Goal: Task Accomplishment & Management: Manage account settings

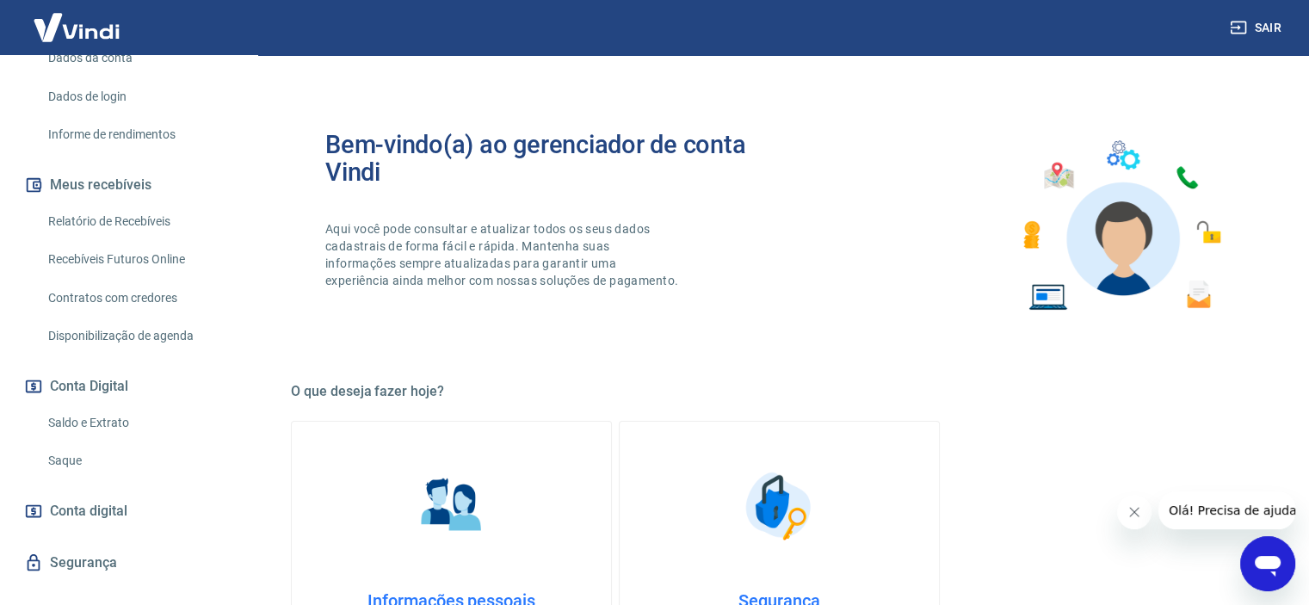
scroll to position [293, 0]
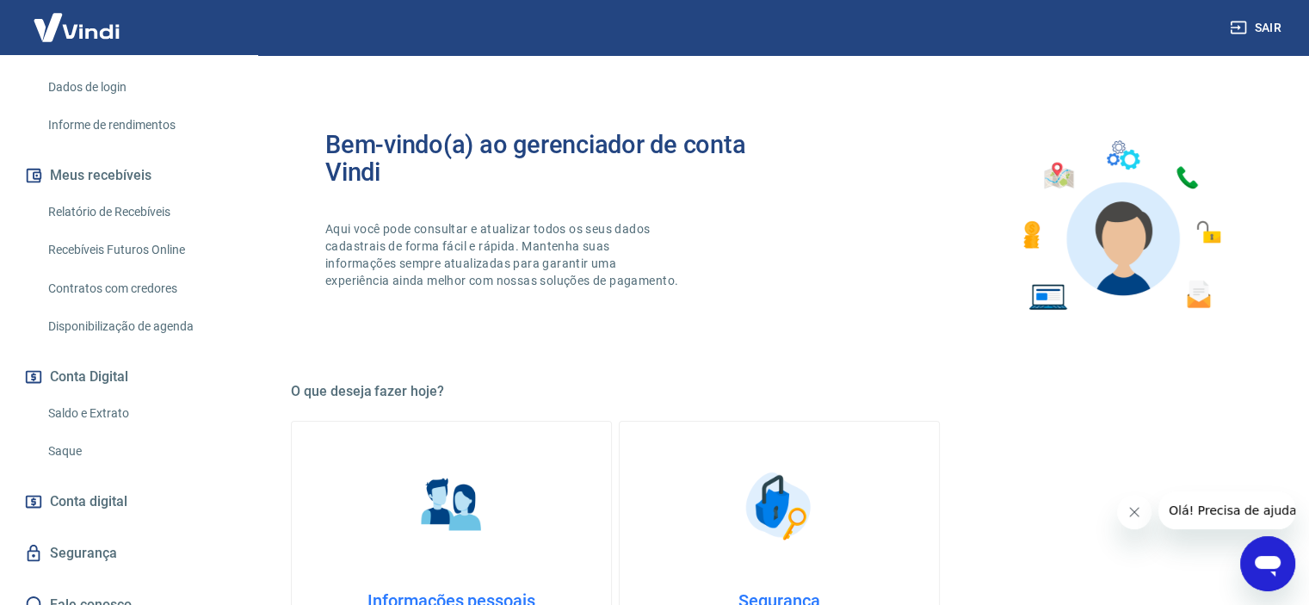
click at [79, 434] on link "Saque" at bounding box center [138, 451] width 195 height 35
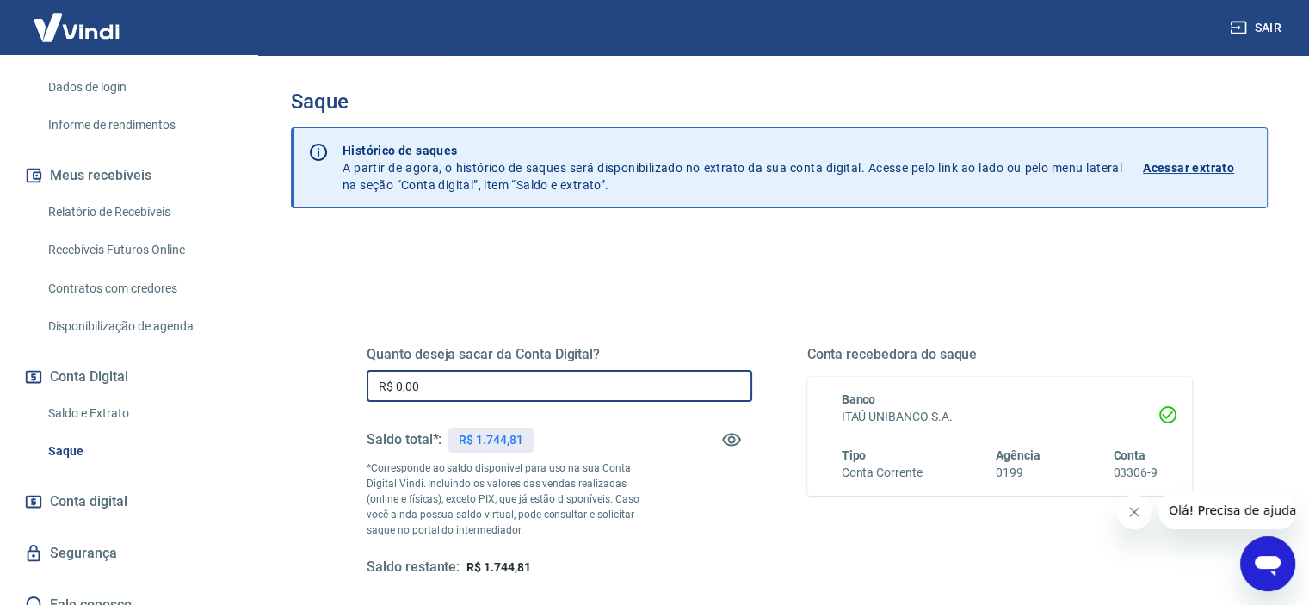
click at [486, 393] on input "R$ 0,00" at bounding box center [560, 386] width 386 height 32
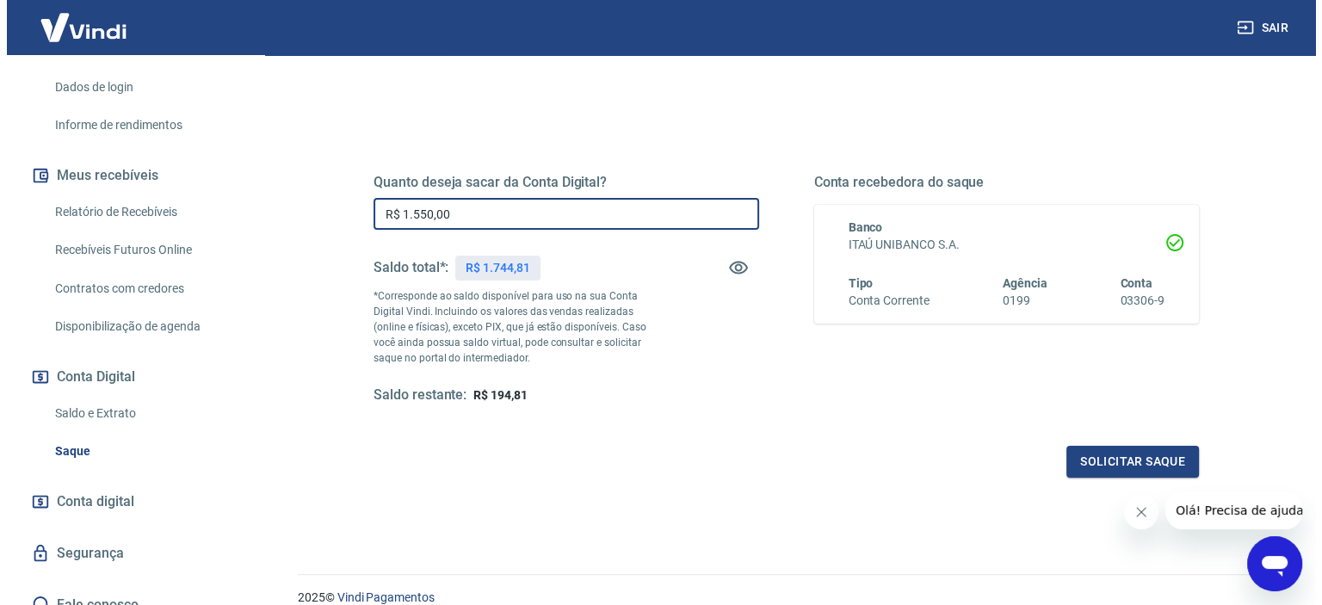
scroll to position [244, 0]
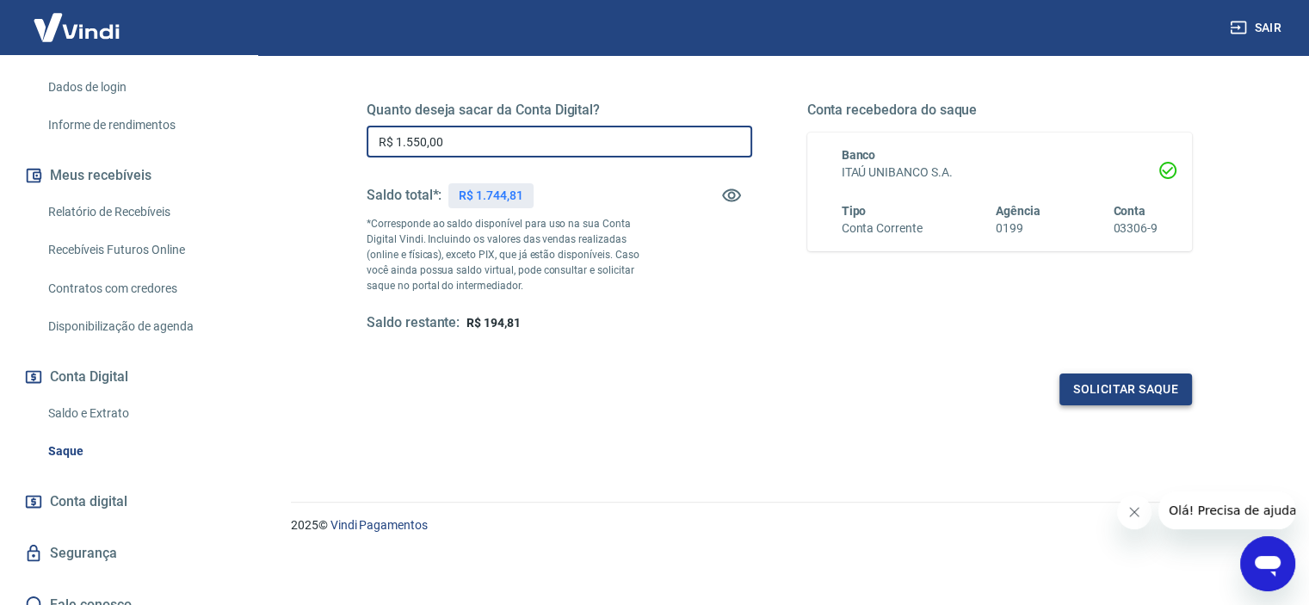
type input "R$ 1.550,00"
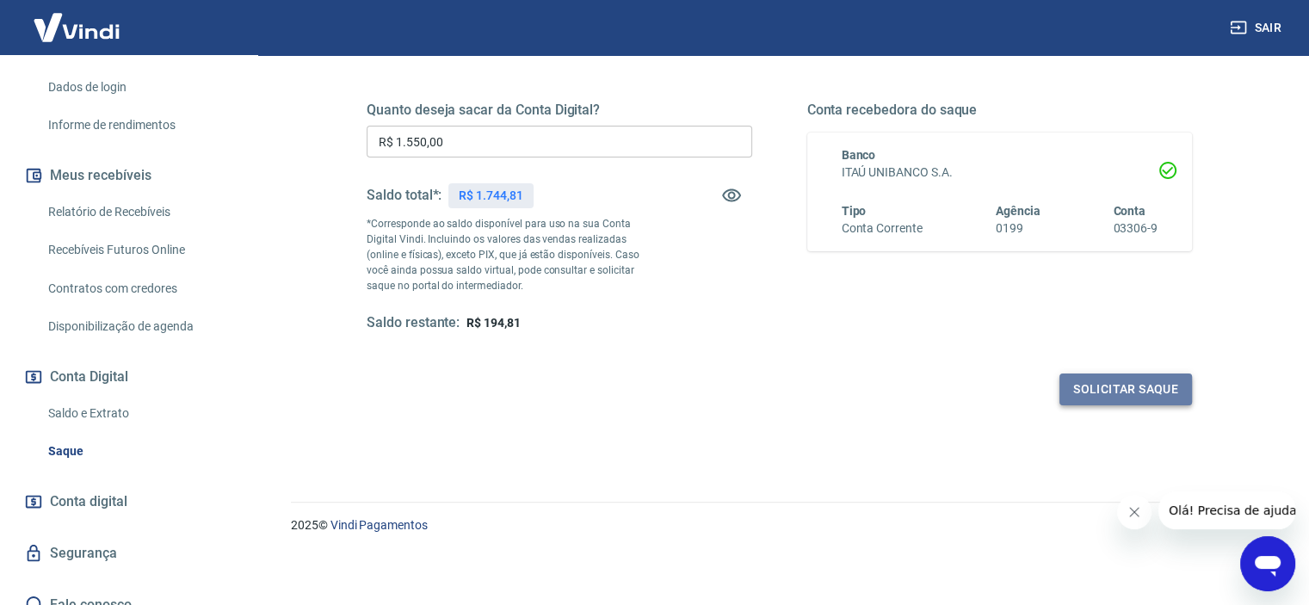
click at [1119, 395] on button "Solicitar saque" at bounding box center [1126, 390] width 133 height 32
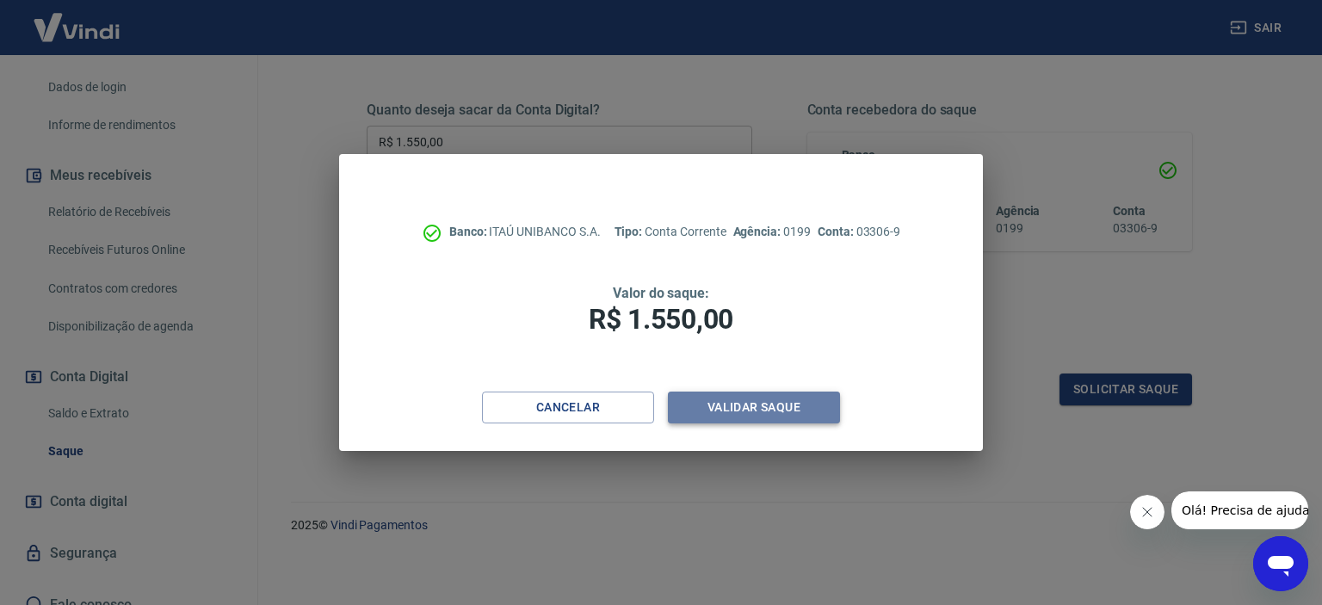
click at [729, 402] on button "Validar saque" at bounding box center [754, 408] width 172 height 32
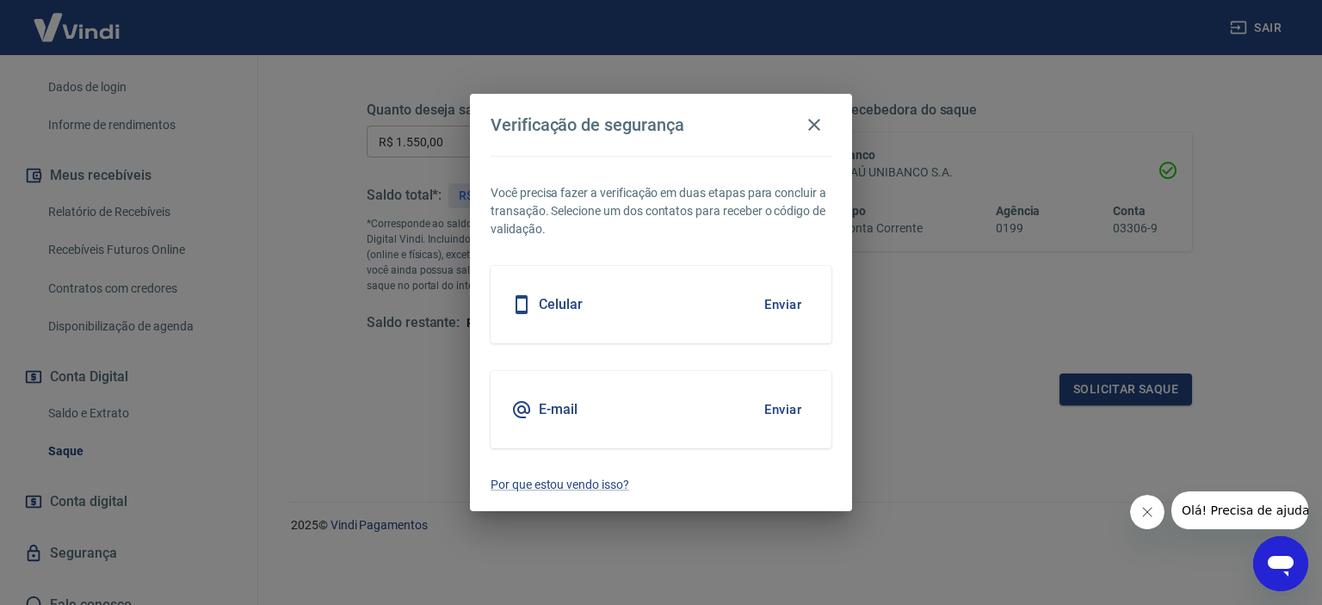
click at [723, 409] on div "E-mail Enviar" at bounding box center [661, 409] width 341 height 77
click at [789, 411] on button "Enviar" at bounding box center [783, 410] width 56 height 36
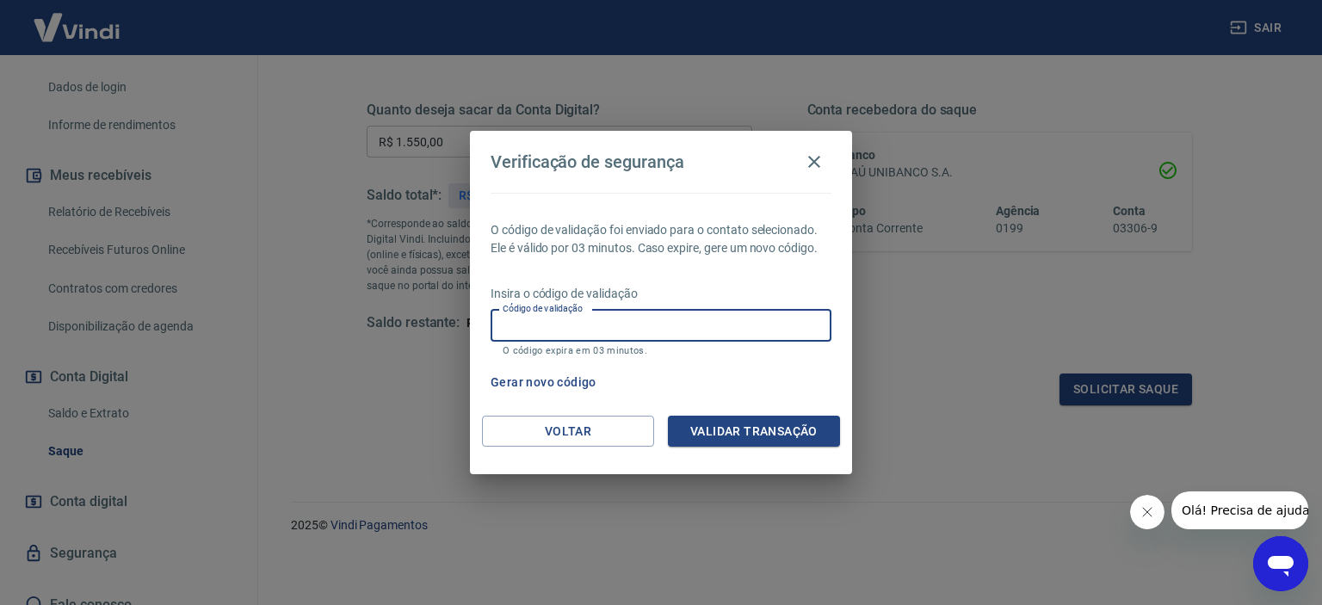
click at [743, 325] on input "Código de validação" at bounding box center [661, 326] width 341 height 32
type input "768744"
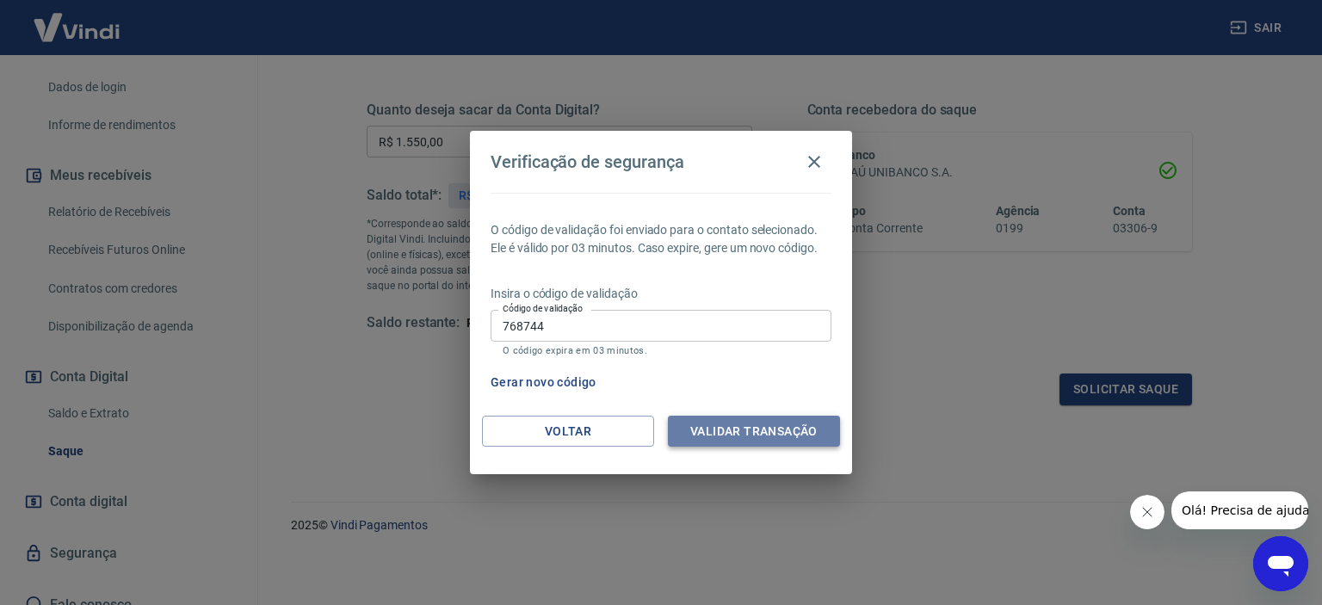
click at [771, 426] on button "Validar transação" at bounding box center [754, 432] width 172 height 32
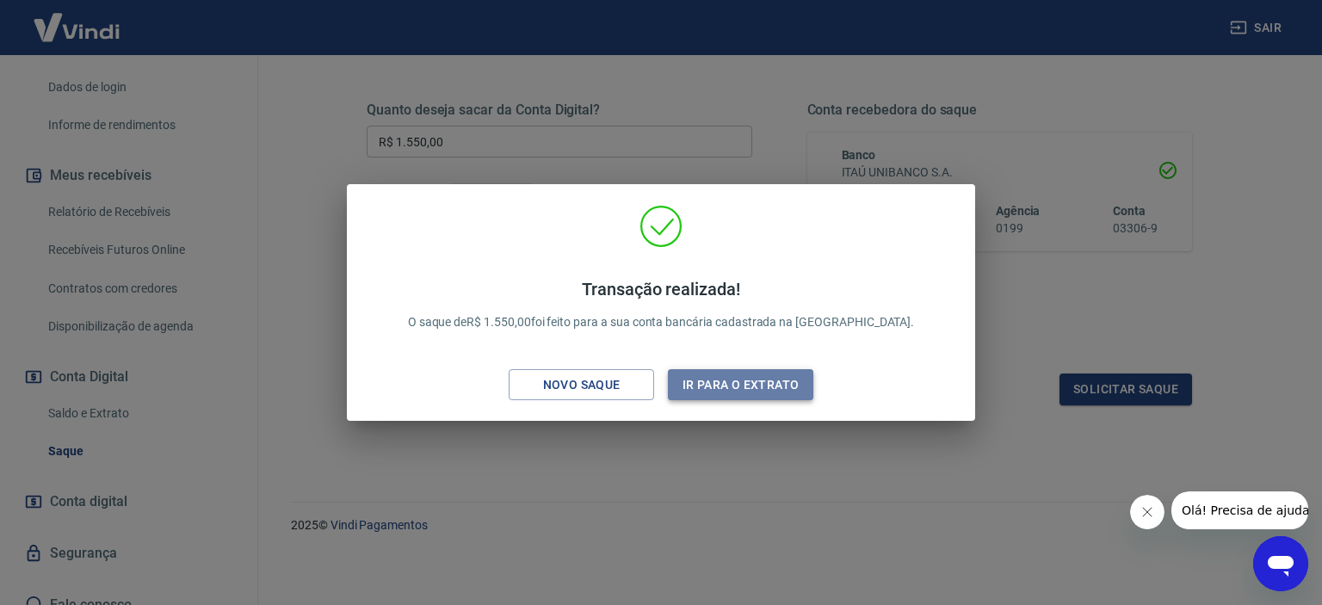
click at [740, 379] on button "Ir para o extrato" at bounding box center [740, 385] width 145 height 32
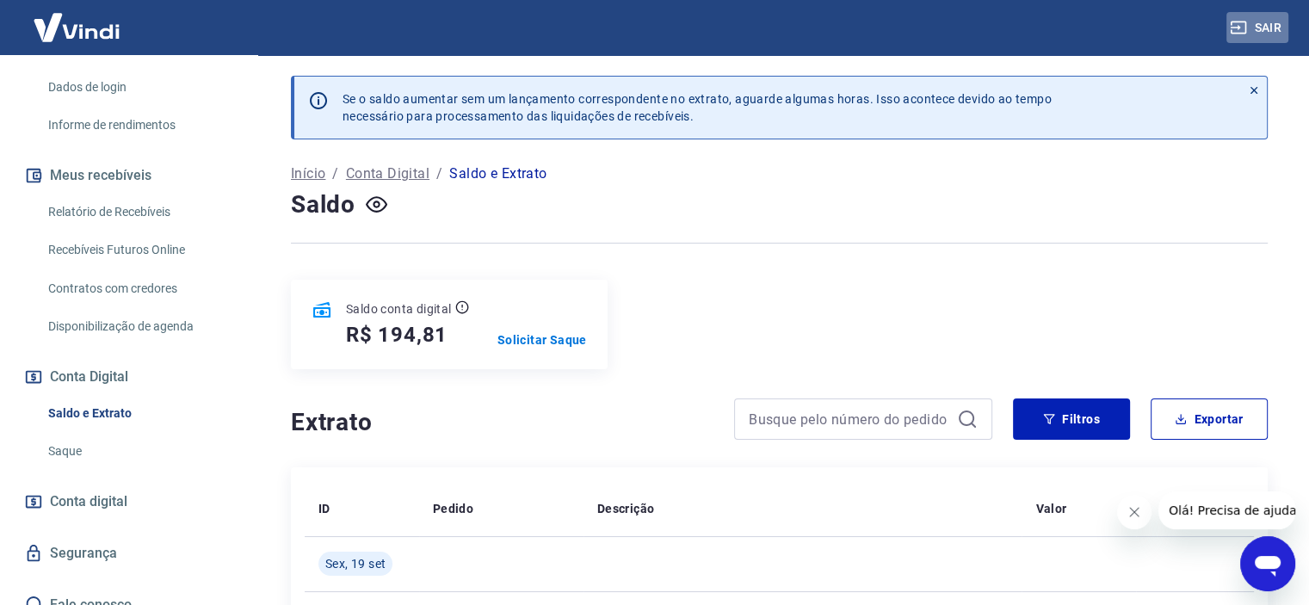
click at [1267, 33] on button "Sair" at bounding box center [1258, 28] width 62 height 32
